Goal: Task Accomplishment & Management: Use online tool/utility

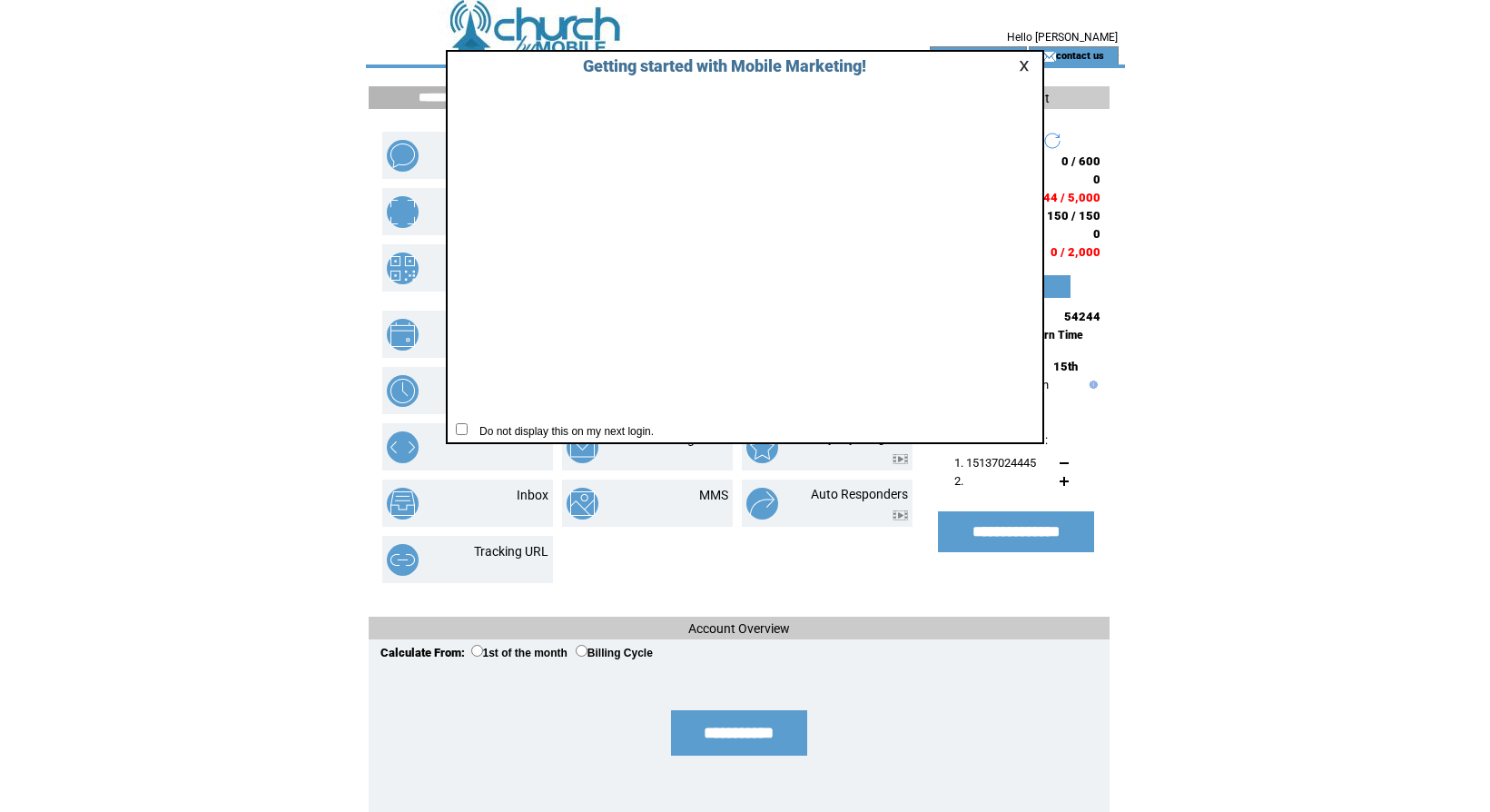
click at [1026, 62] on link at bounding box center [1027, 66] width 16 height 12
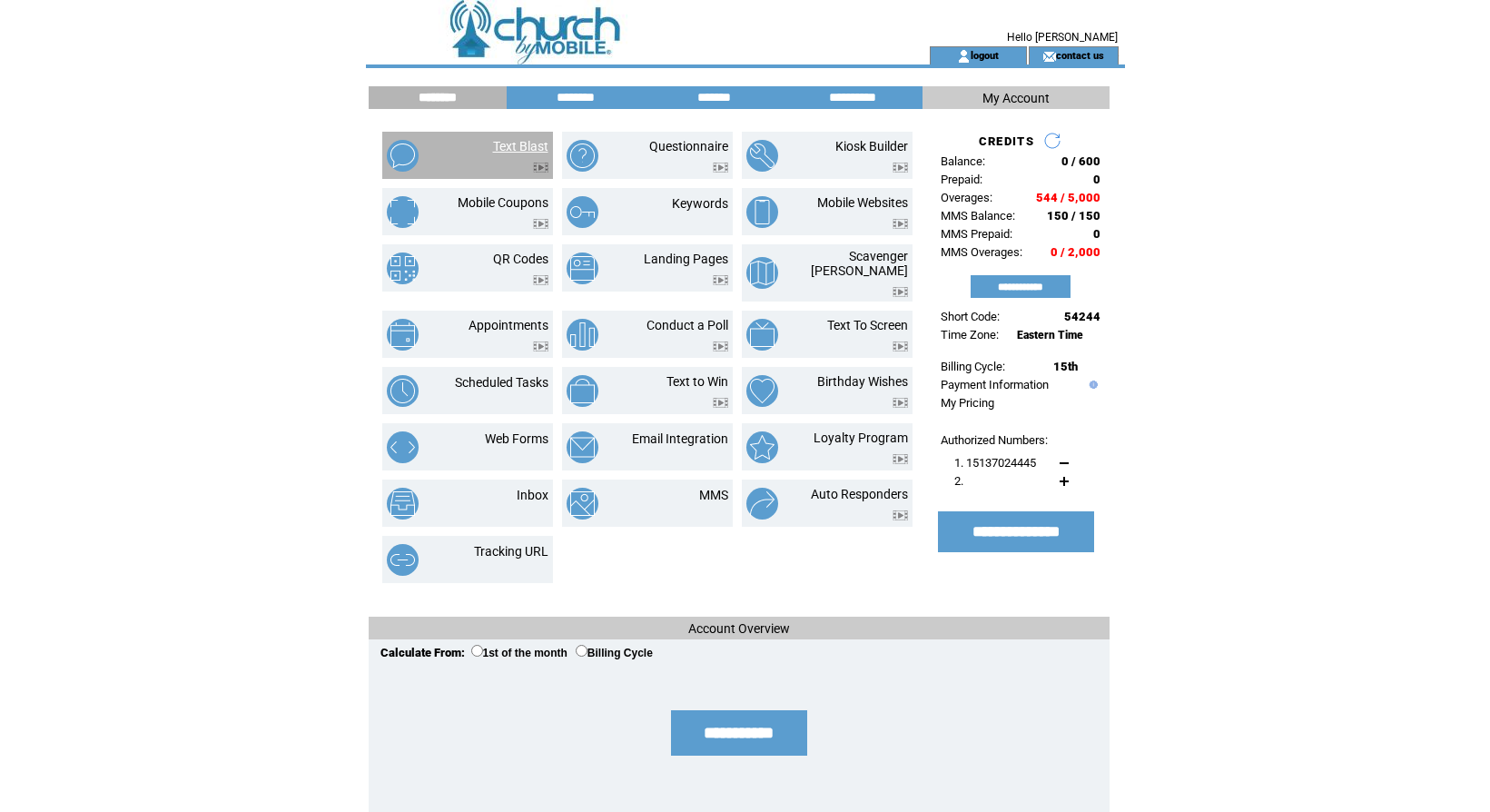
click at [495, 146] on link "Text Blast" at bounding box center [520, 146] width 55 height 15
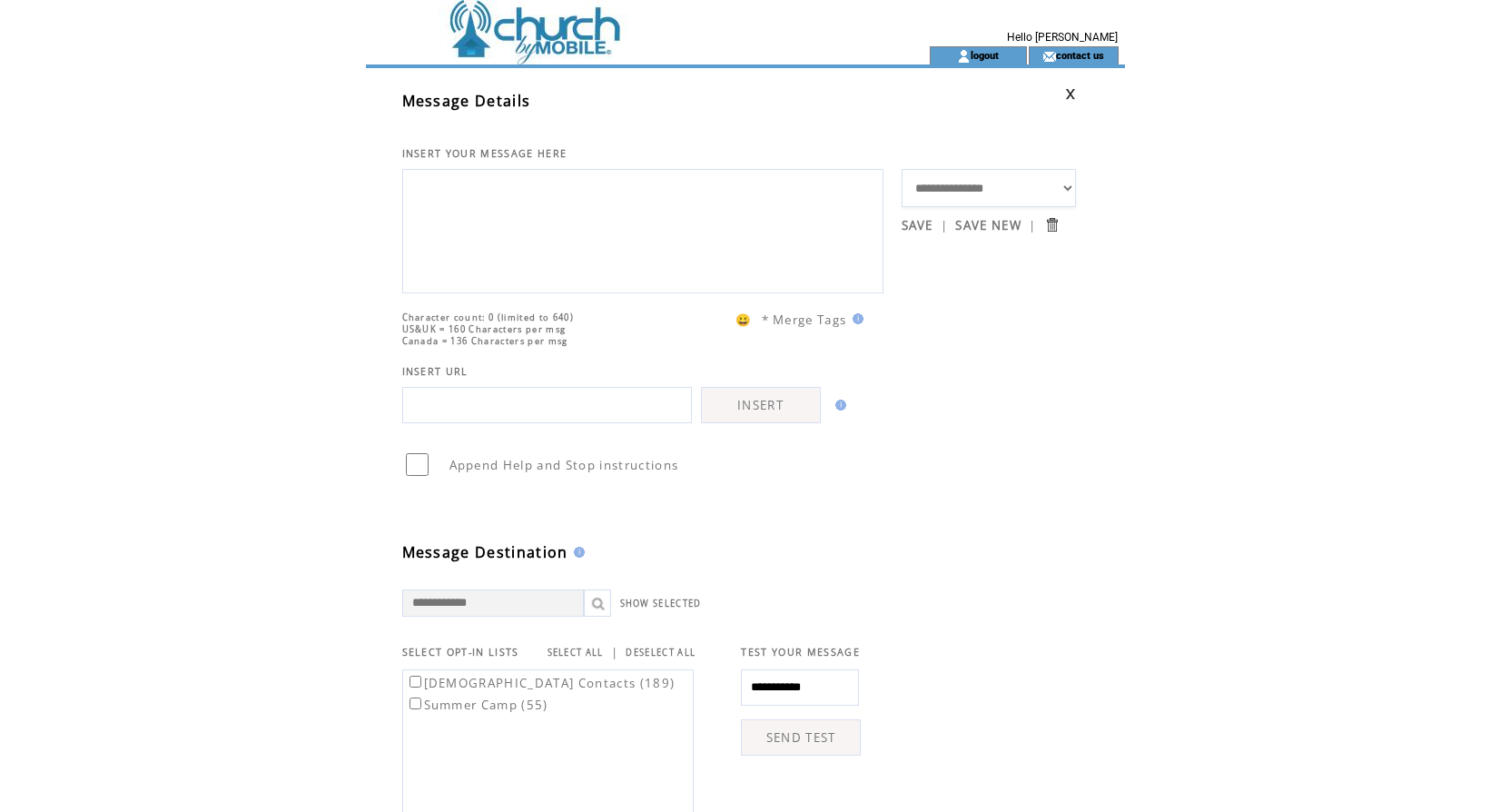
click at [475, 284] on textarea at bounding box center [643, 228] width 462 height 109
type textarea "**********"
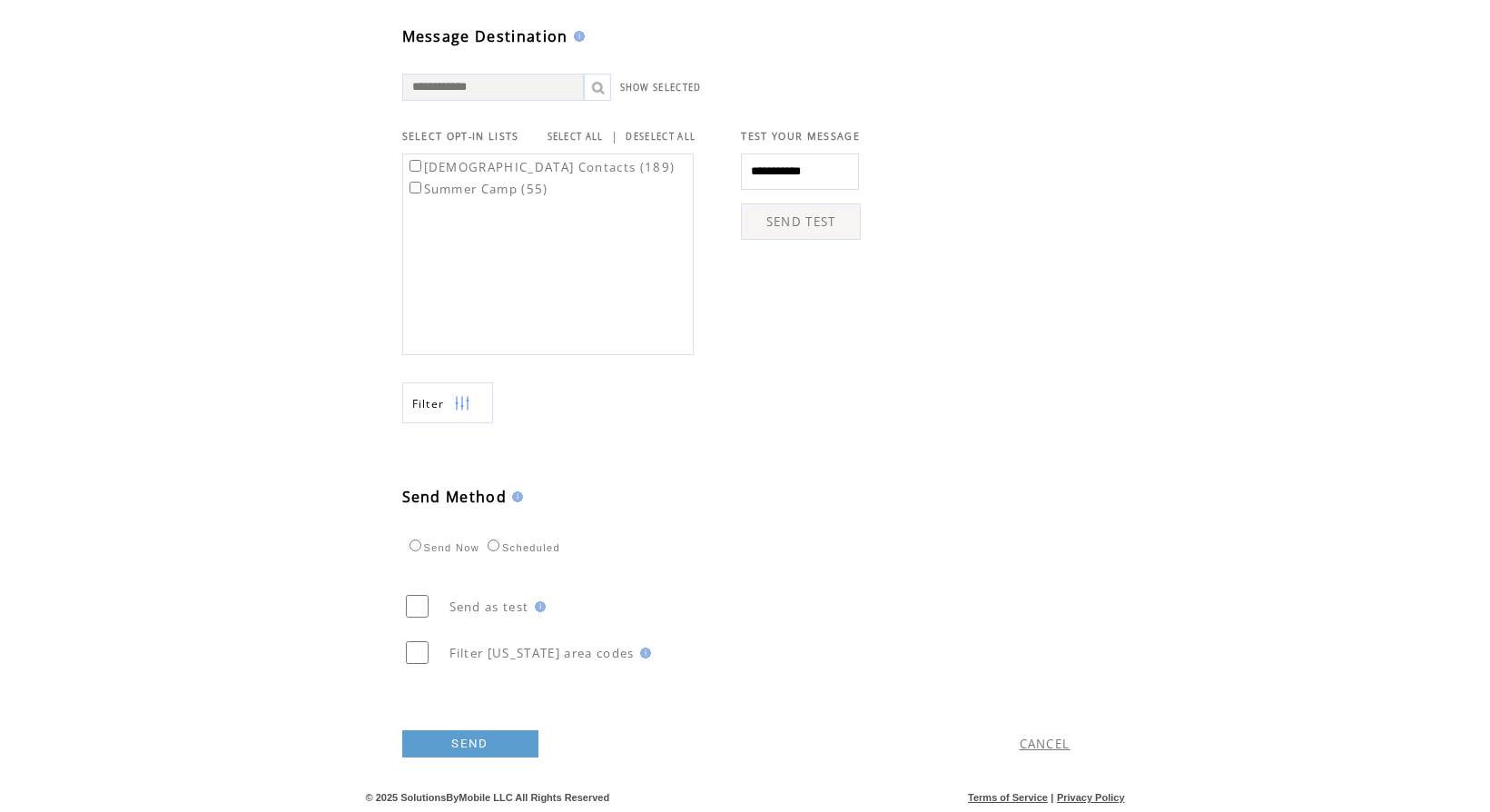
scroll to position [543, 0]
click at [451, 741] on link "SEND" at bounding box center [471, 743] width 137 height 27
